Goal: Information Seeking & Learning: Learn about a topic

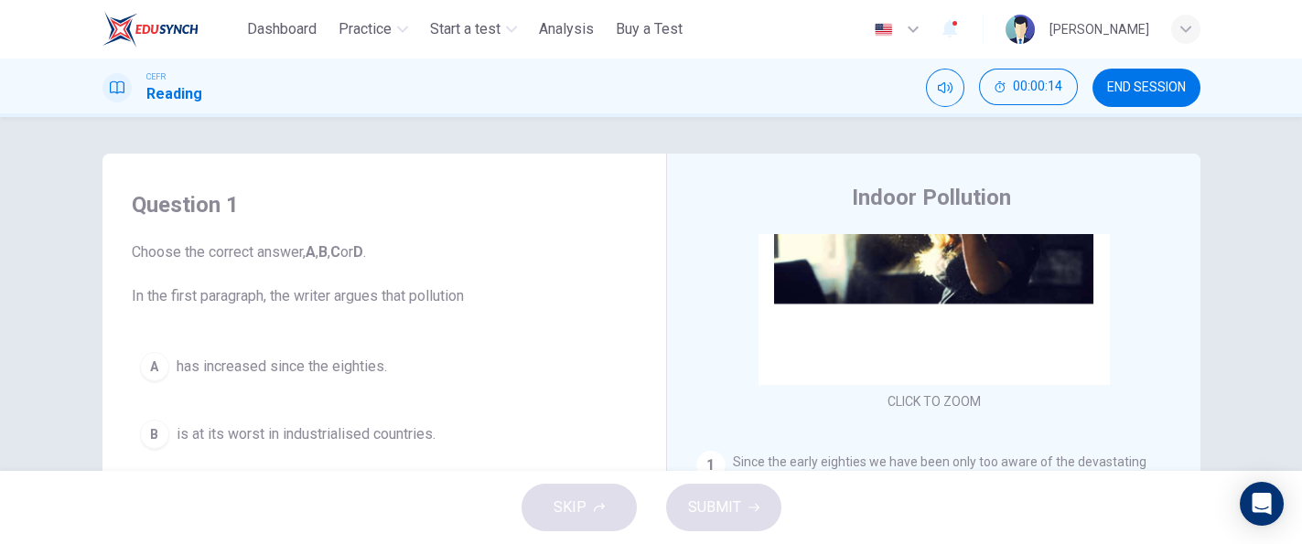
click at [1288, 220] on div "Question 1 Choose the correct answer, A , B , C or D . In the first paragraph, …" at bounding box center [651, 294] width 1302 height 354
drag, startPoint x: 1288, startPoint y: 220, endPoint x: 1296, endPoint y: 250, distance: 31.3
click at [1296, 250] on div "Question 1 Choose the correct answer, A , B , C or D . In the first paragraph, …" at bounding box center [651, 294] width 1302 height 354
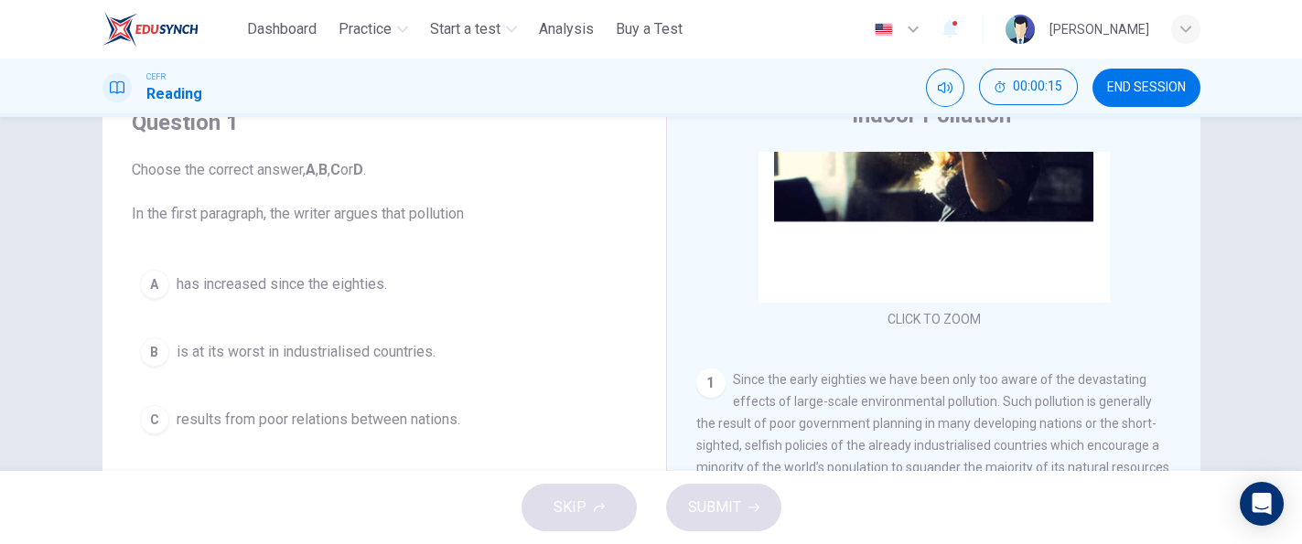
scroll to position [89, 0]
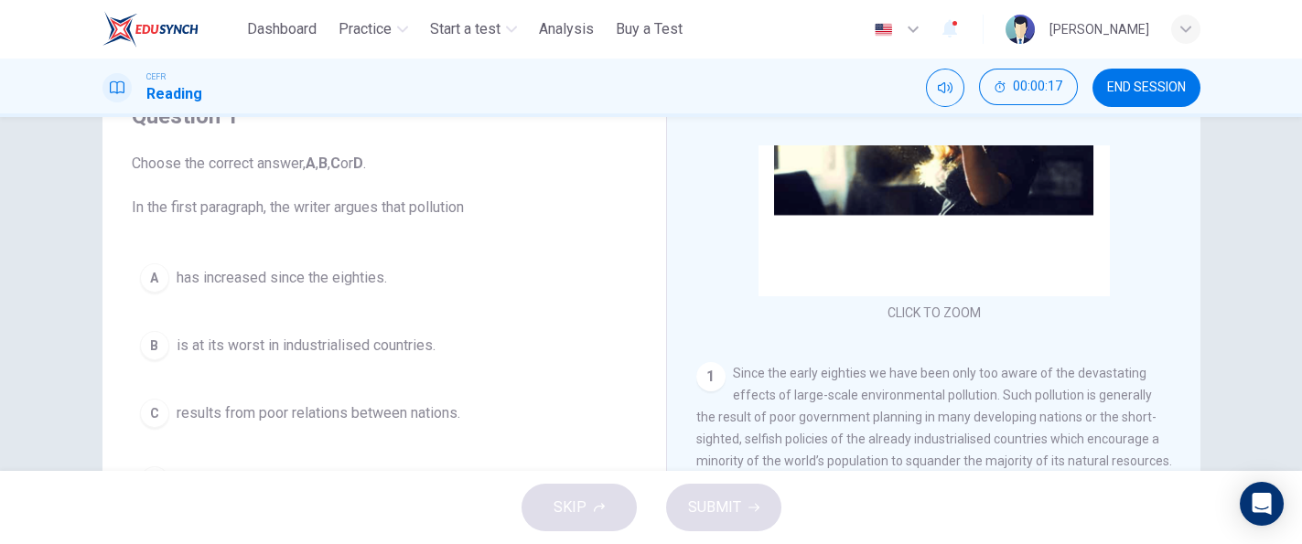
drag, startPoint x: 1175, startPoint y: 284, endPoint x: 1182, endPoint y: 259, distance: 25.5
click at [1182, 259] on div "CLICK TO ZOOM Click to Zoom 1 Since the early eighties we have been only too aw…" at bounding box center [945, 422] width 499 height 555
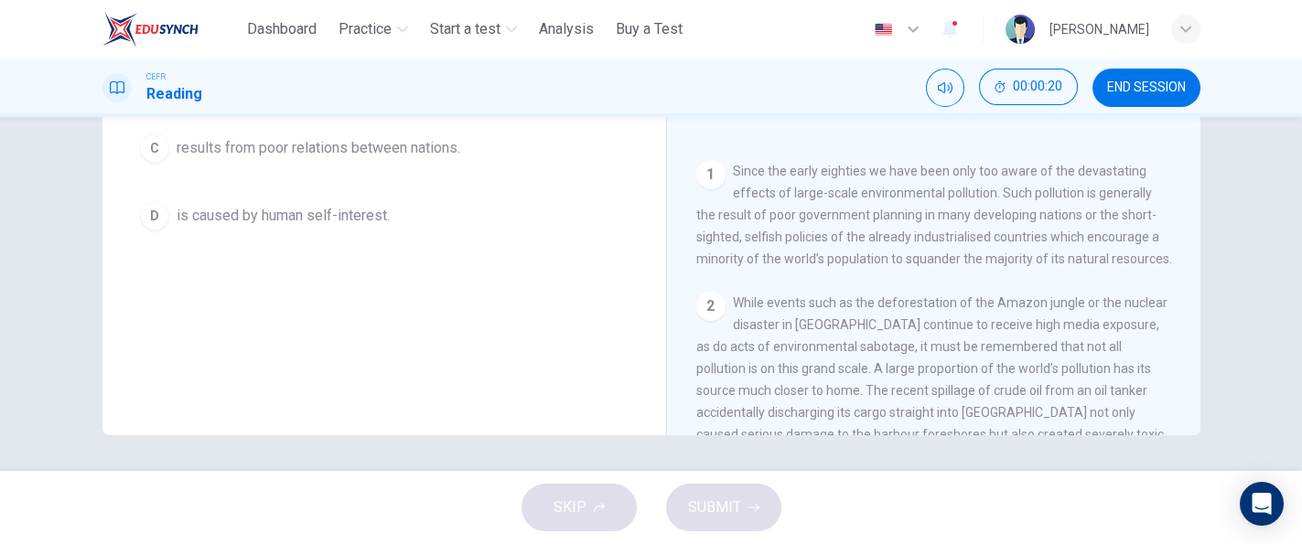
scroll to position [355, 0]
click at [1161, 107] on div "CEFR Reading 00:00:23 END SESSION" at bounding box center [651, 88] width 1302 height 59
click at [1160, 102] on button "END SESSION" at bounding box center [1146, 88] width 108 height 38
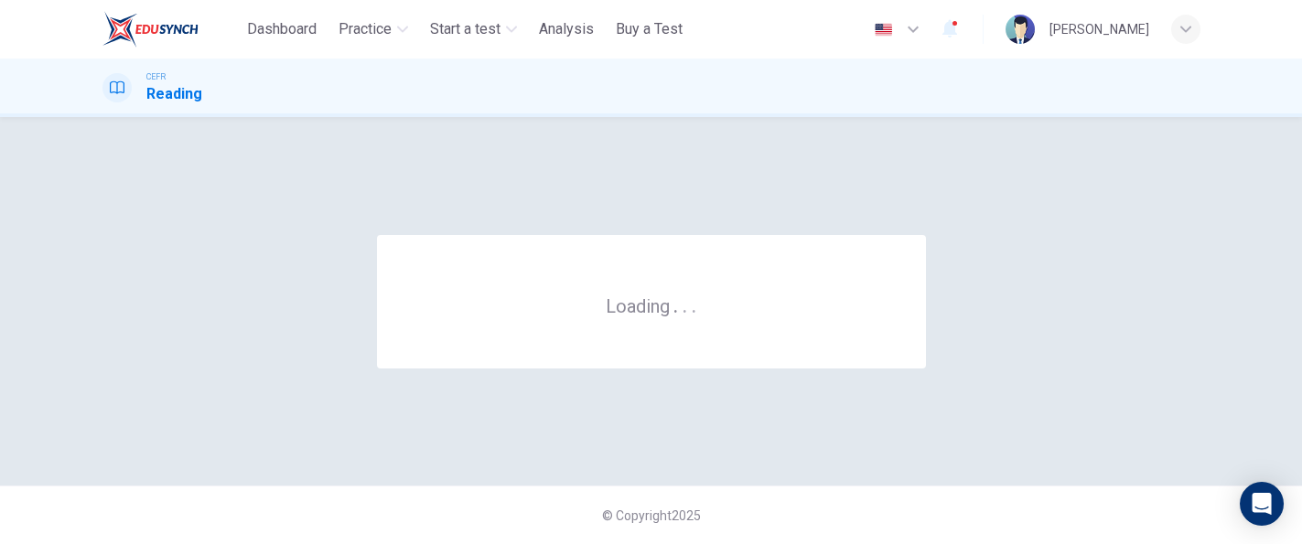
scroll to position [0, 0]
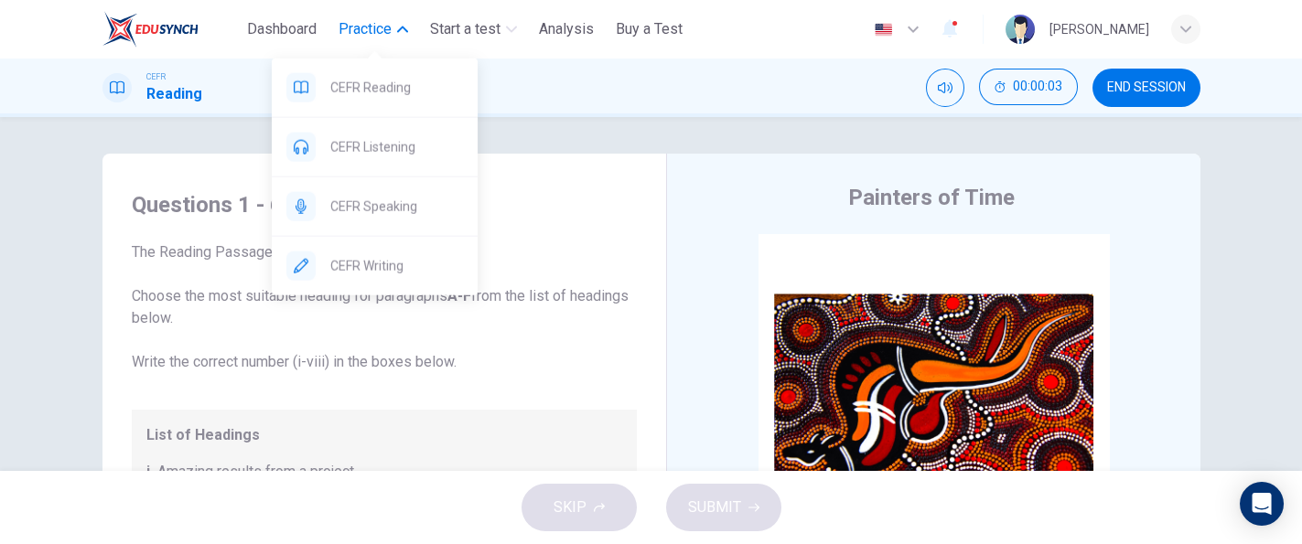
click at [384, 41] on button "Practice" at bounding box center [373, 29] width 84 height 33
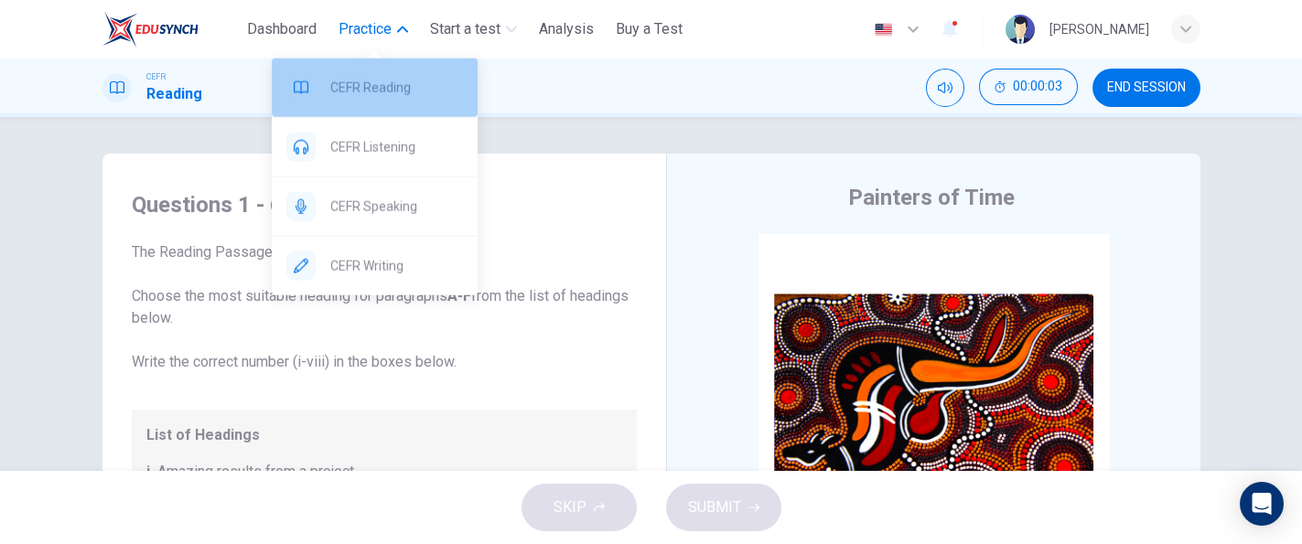
click at [388, 78] on span "CEFR Reading" at bounding box center [396, 88] width 133 height 22
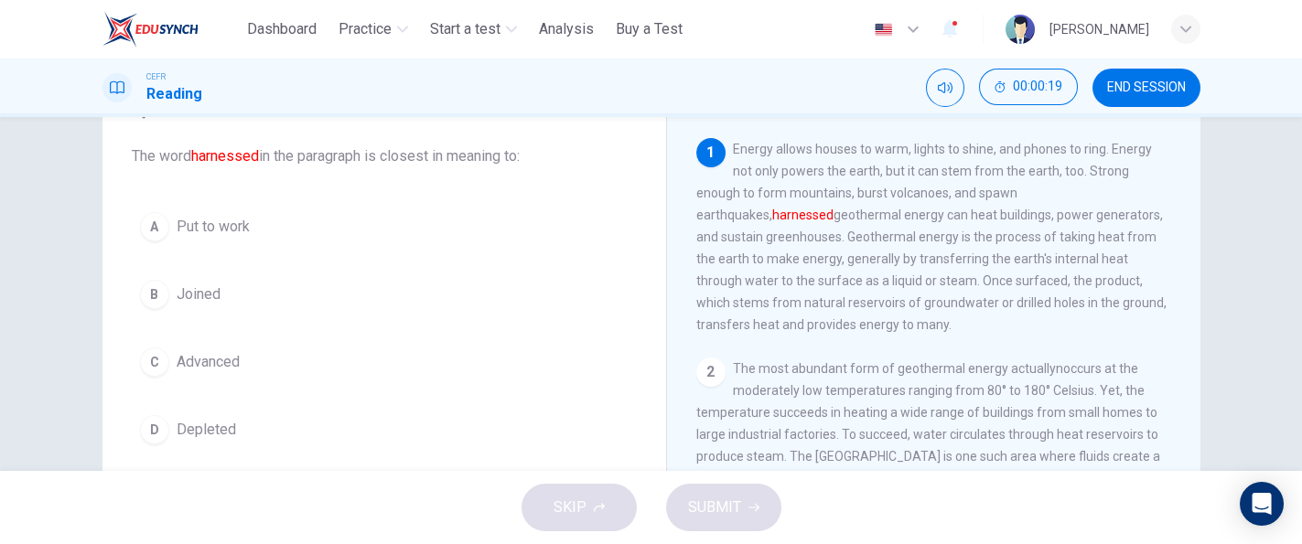
scroll to position [101, 0]
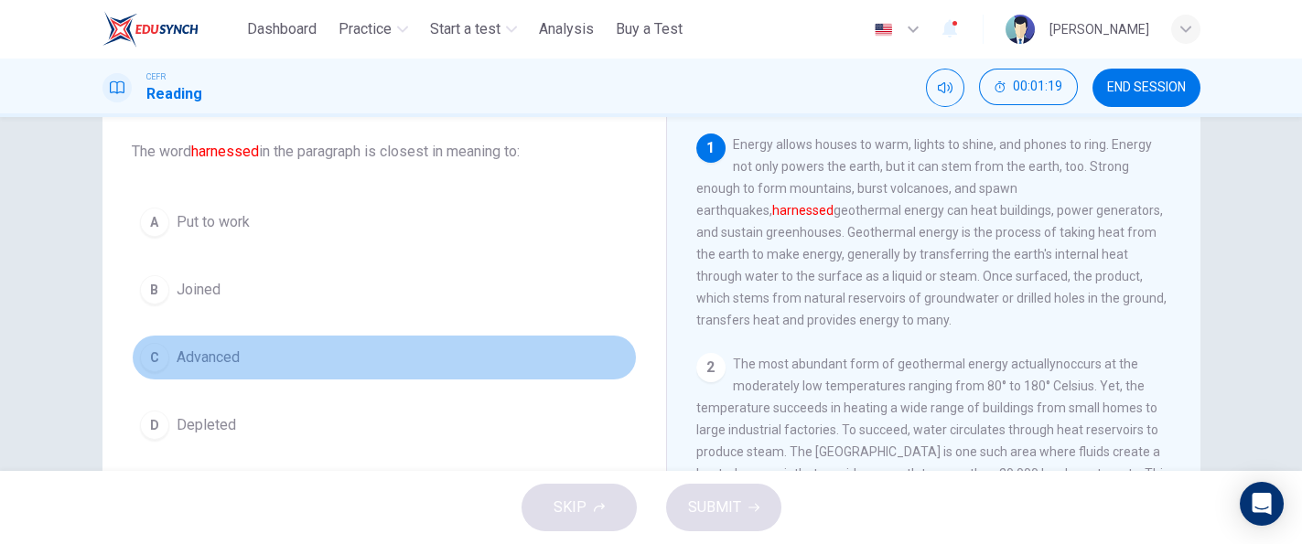
click at [220, 357] on span "Advanced" at bounding box center [208, 358] width 63 height 22
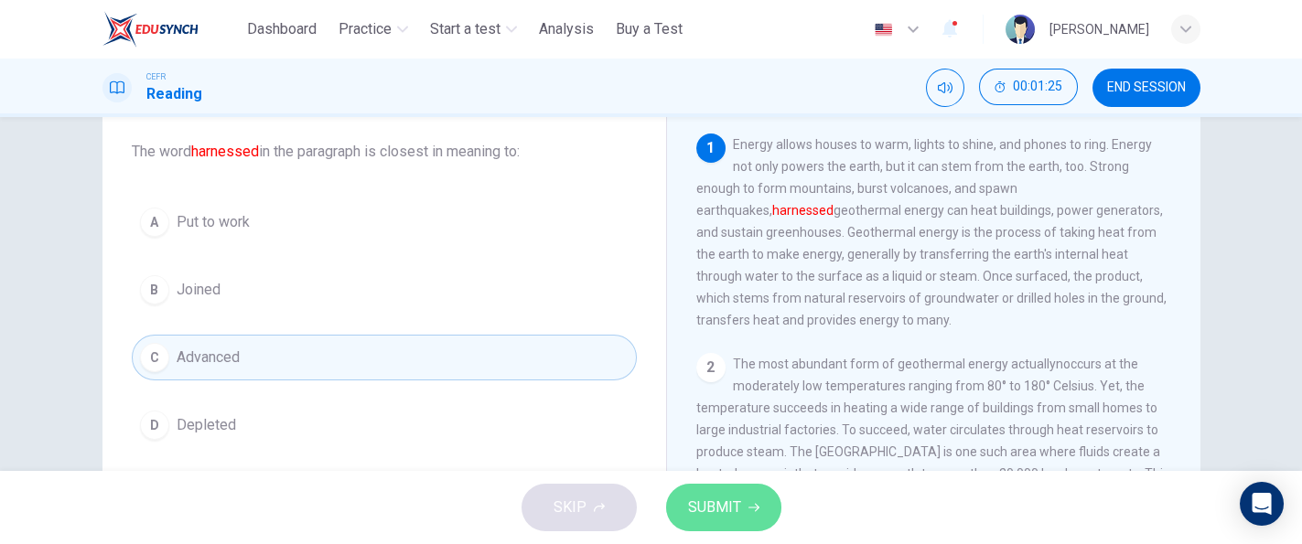
click at [726, 506] on span "SUBMIT" at bounding box center [714, 508] width 53 height 26
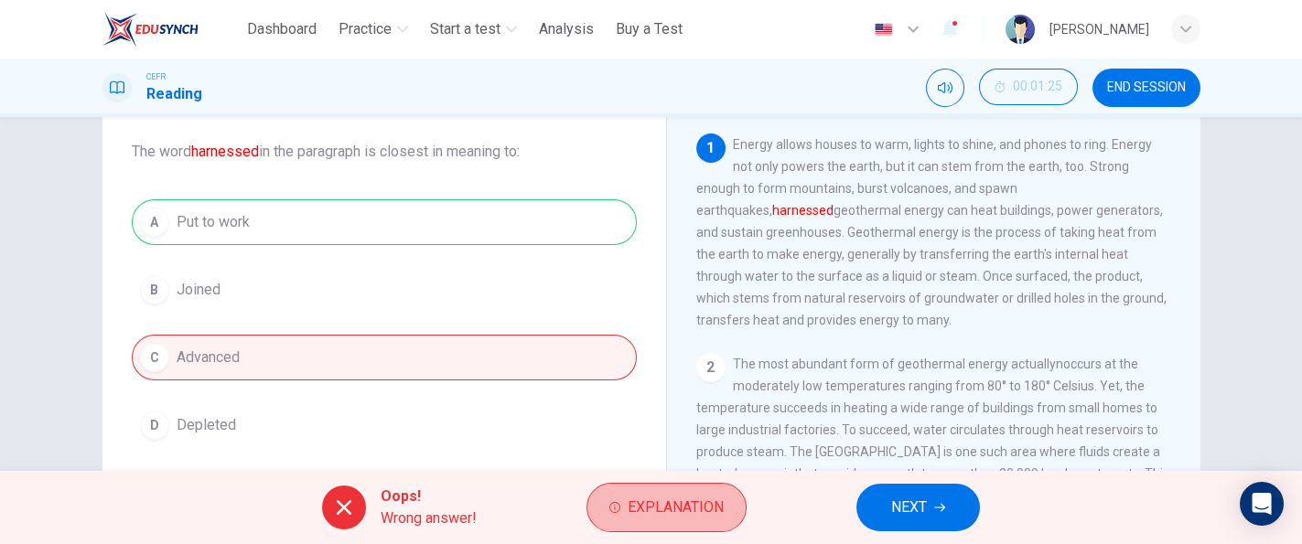
click at [726, 506] on button "Explanation" at bounding box center [666, 507] width 160 height 49
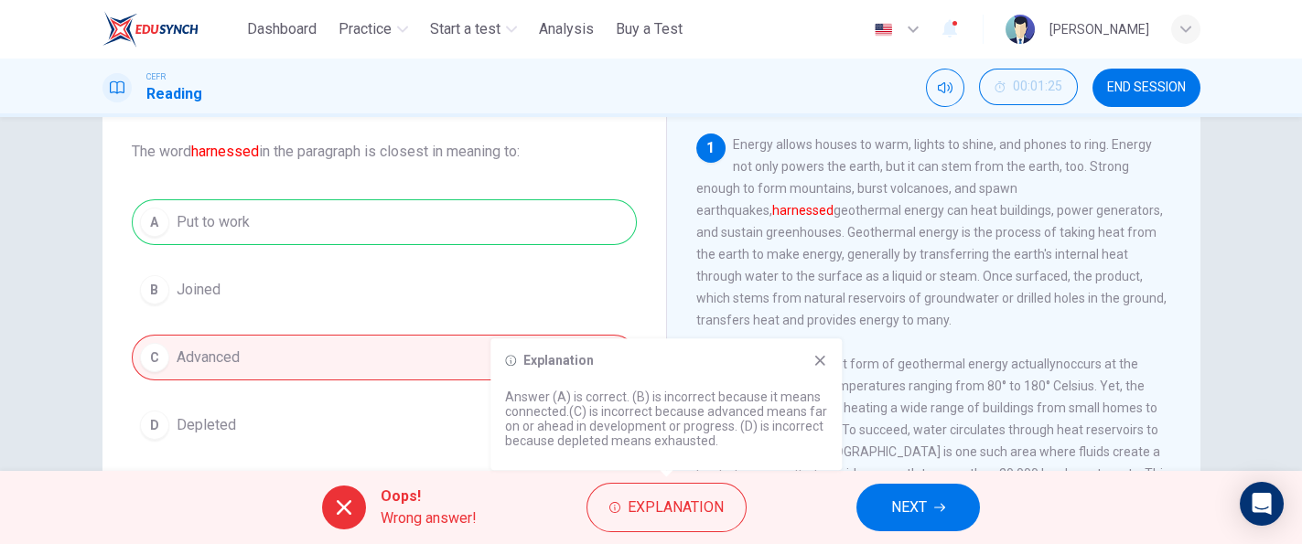
click at [815, 363] on icon at bounding box center [819, 360] width 15 height 15
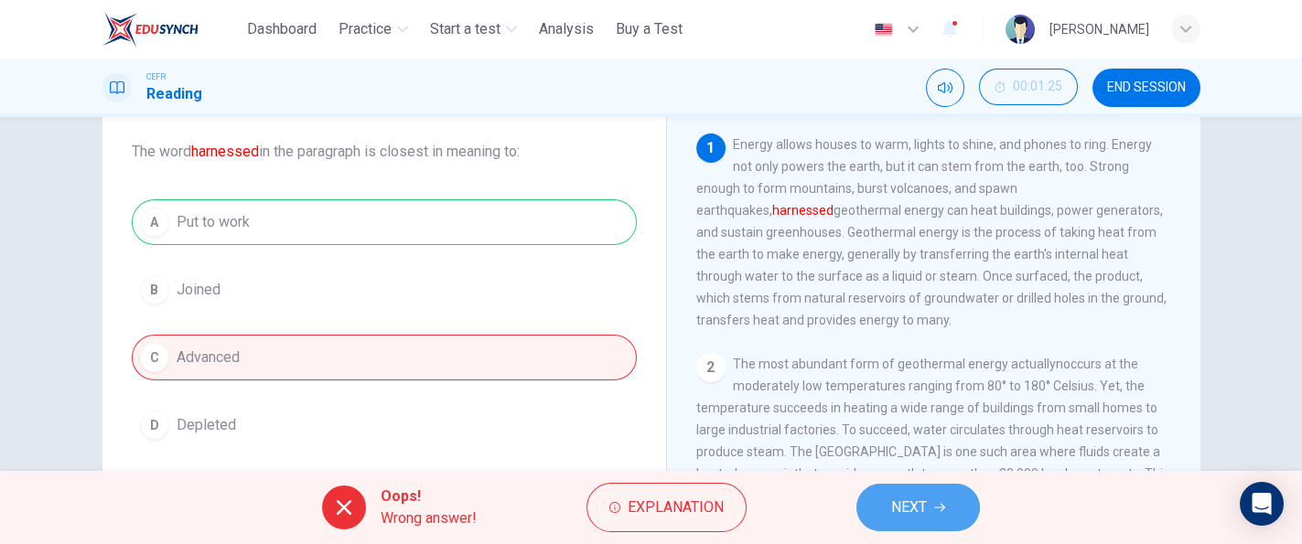
click at [891, 507] on span "NEXT" at bounding box center [909, 508] width 36 height 26
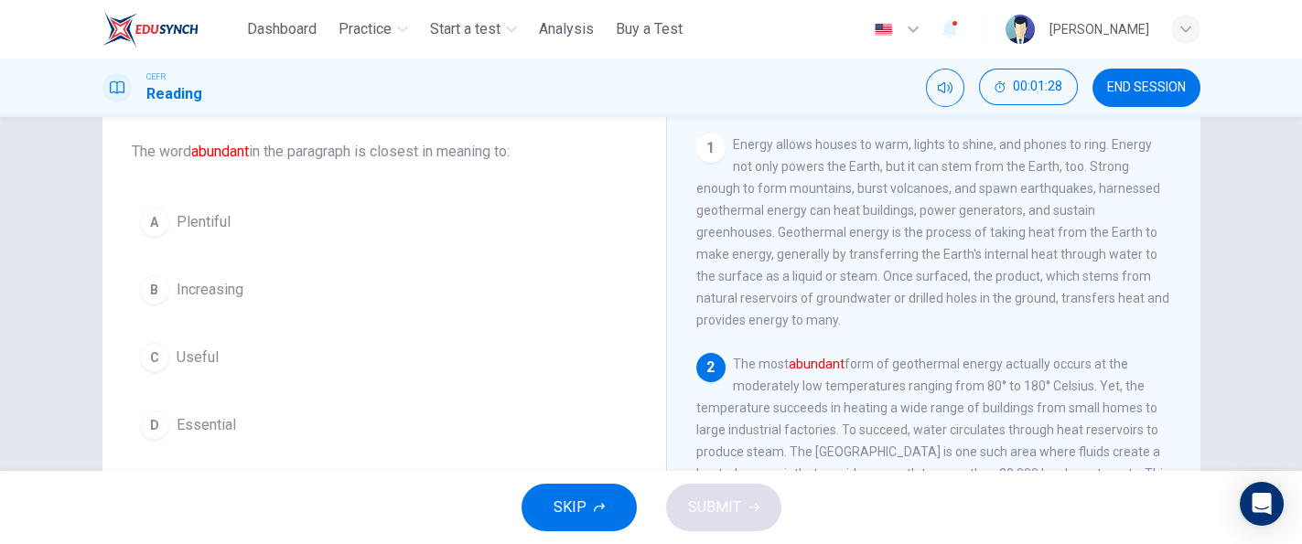
drag, startPoint x: 1175, startPoint y: 250, endPoint x: 1184, endPoint y: 274, distance: 26.0
click at [1184, 274] on div "1 Energy allows houses to warm, lights to shine, and phones to ring. Energy not…" at bounding box center [945, 411] width 499 height 555
drag, startPoint x: 1195, startPoint y: 248, endPoint x: 1201, endPoint y: 269, distance: 22.0
click at [1201, 269] on div "Question 2 The word abundant in the paragraph is closest in meaning to: A Plent…" at bounding box center [651, 371] width 1156 height 636
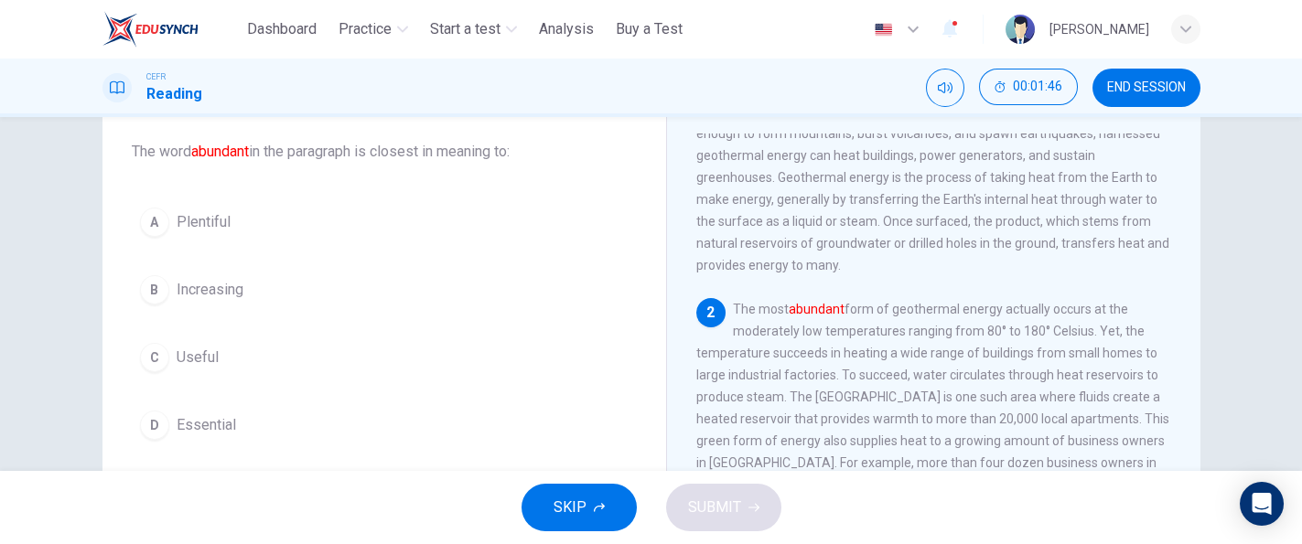
scroll to position [63, 0]
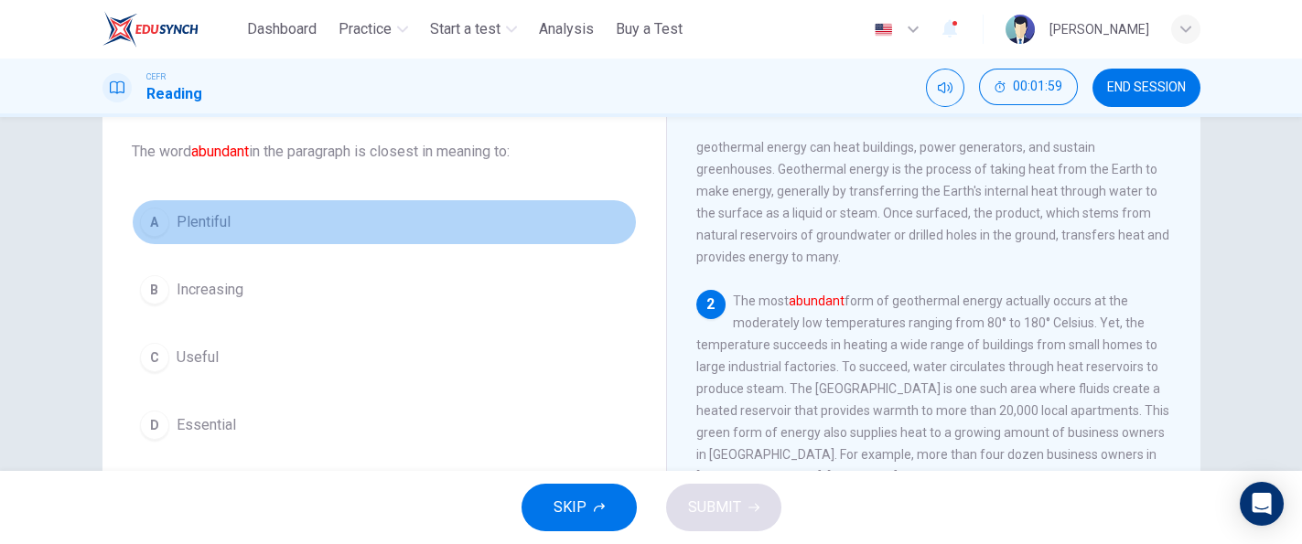
click at [324, 221] on button "A Plentiful" at bounding box center [384, 222] width 505 height 46
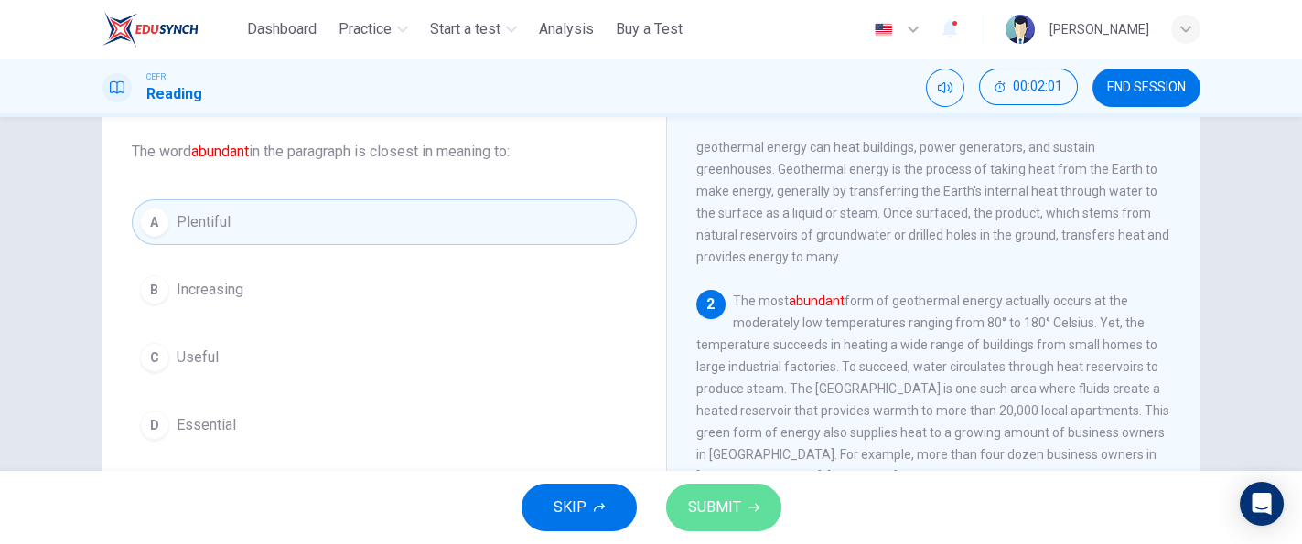
click at [733, 511] on span "SUBMIT" at bounding box center [714, 508] width 53 height 26
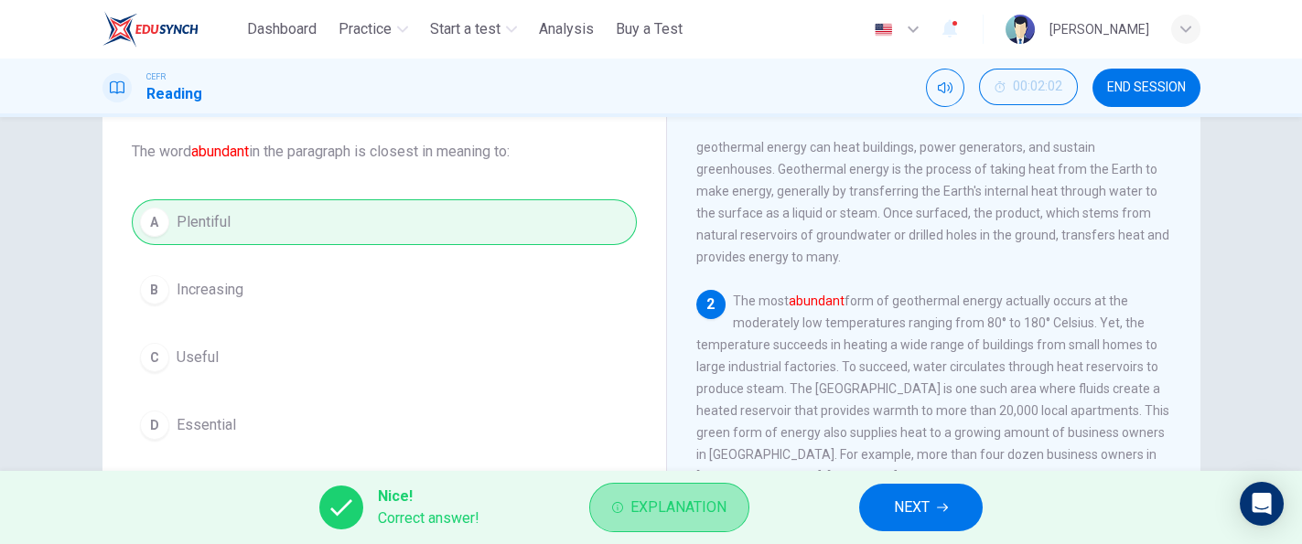
click at [694, 492] on button "Explanation" at bounding box center [669, 507] width 160 height 49
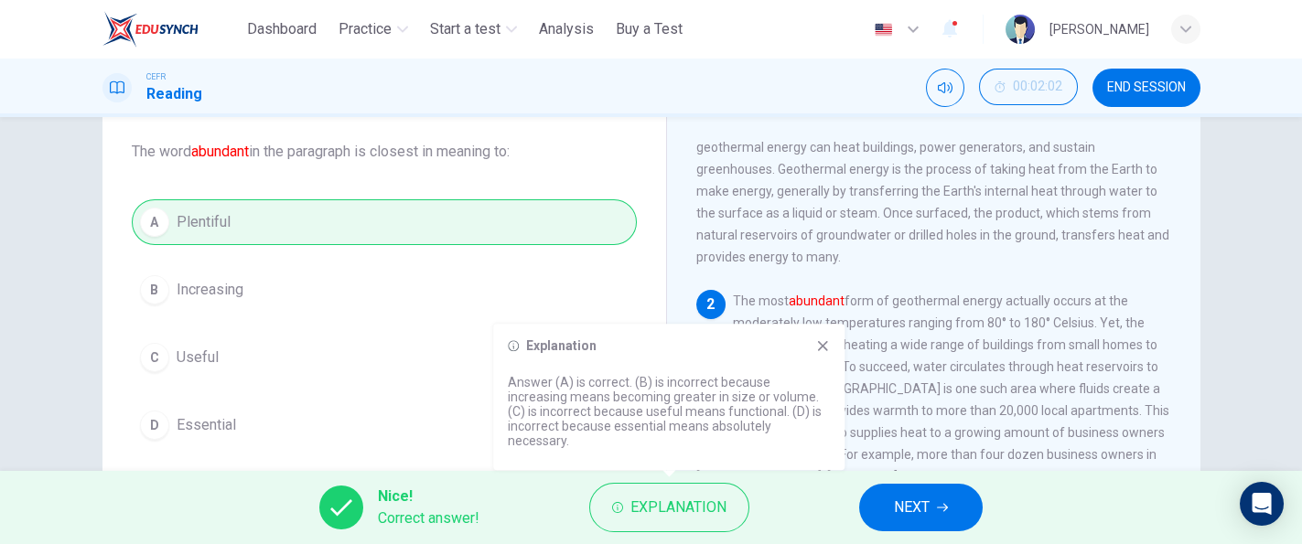
click at [931, 414] on div "2 The most abundant form of geothermal energy actually occurs at the moderately…" at bounding box center [934, 400] width 476 height 220
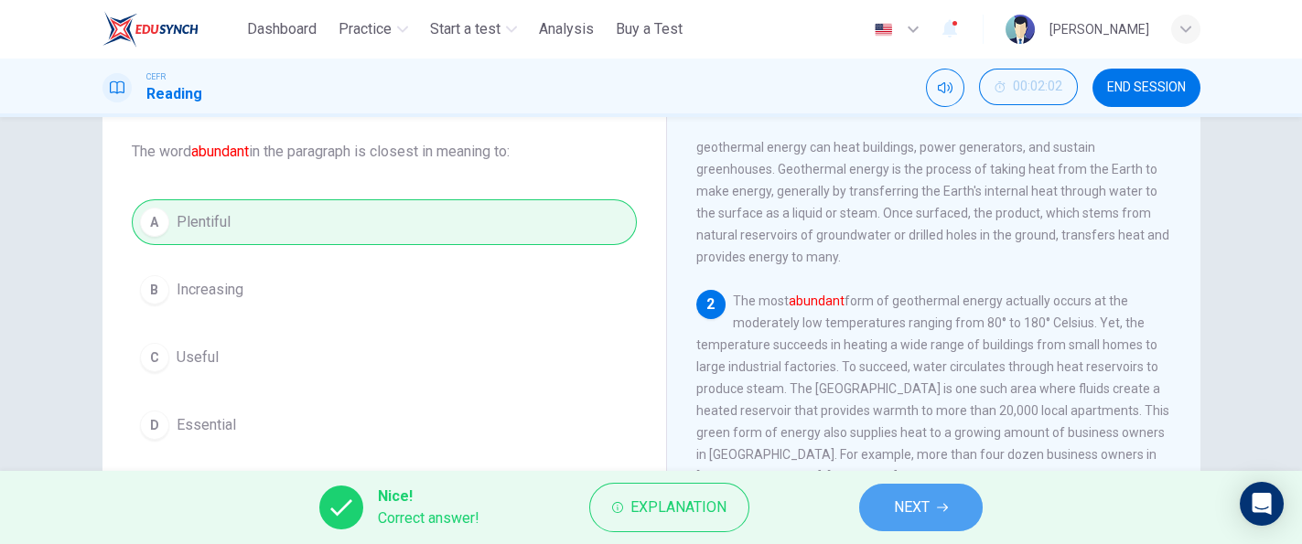
click at [917, 498] on span "NEXT" at bounding box center [912, 508] width 36 height 26
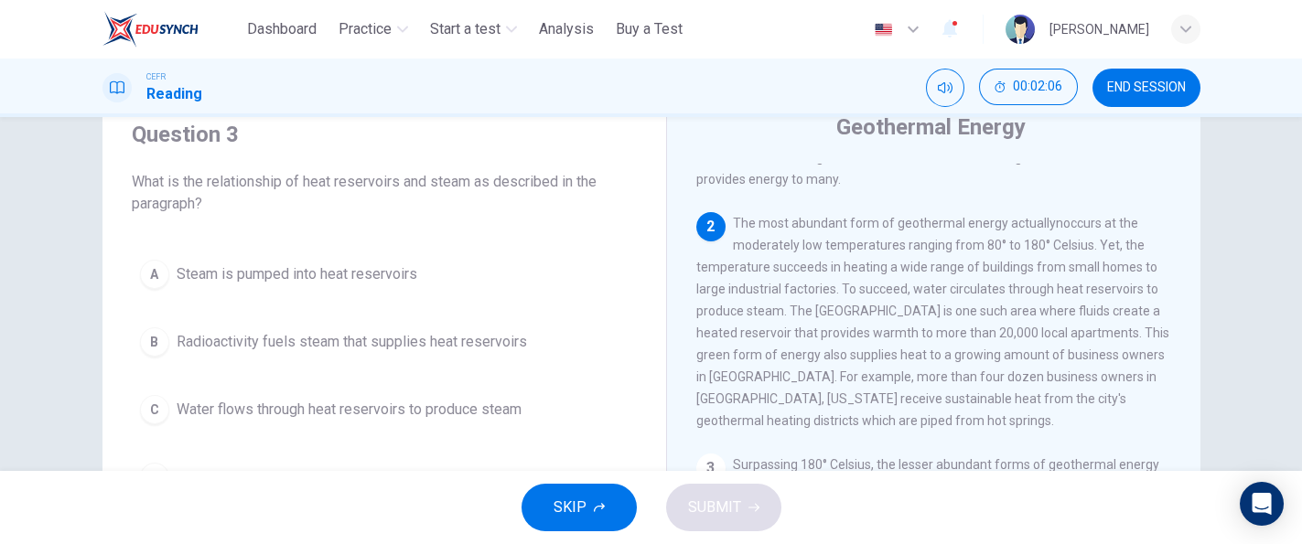
scroll to position [61, 0]
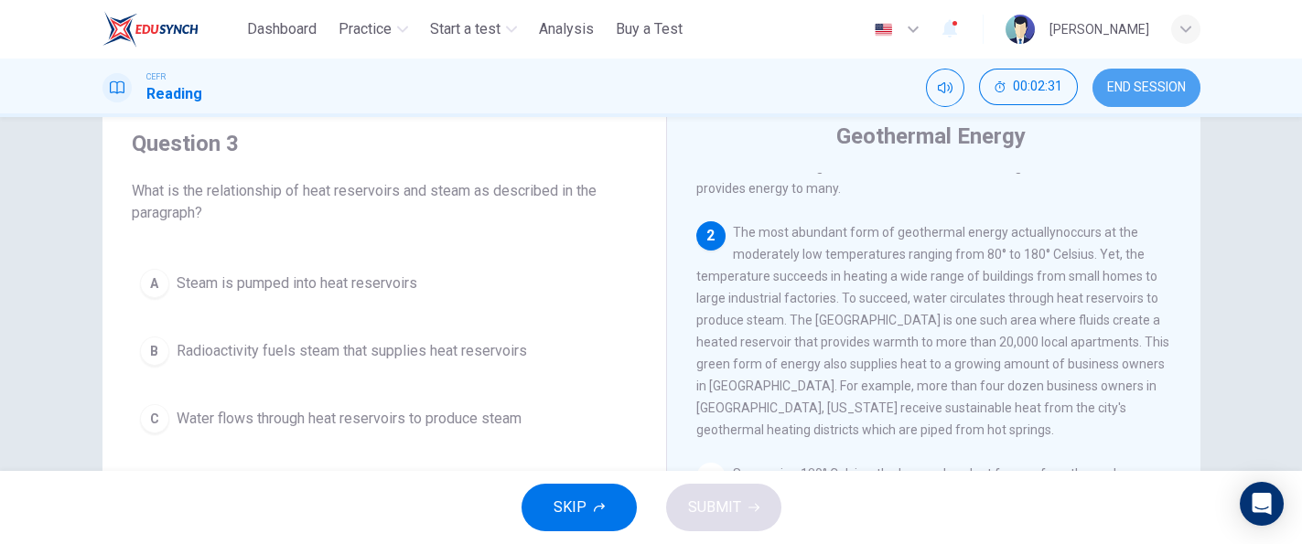
click at [1187, 87] on button "END SESSION" at bounding box center [1146, 88] width 108 height 38
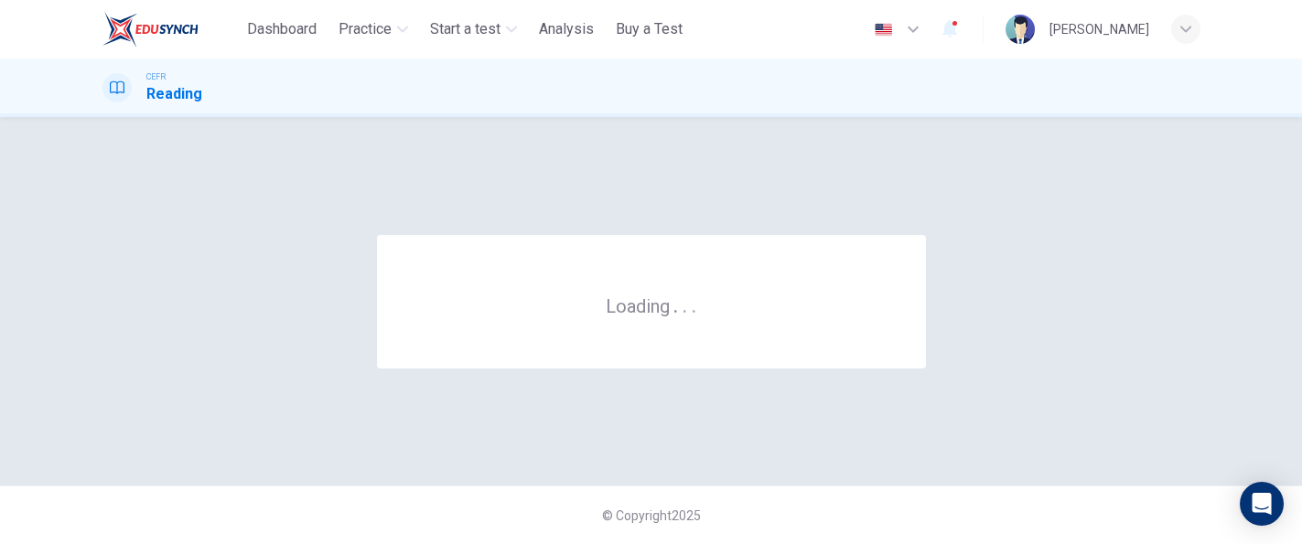
scroll to position [0, 0]
